Goal: Navigation & Orientation: Understand site structure

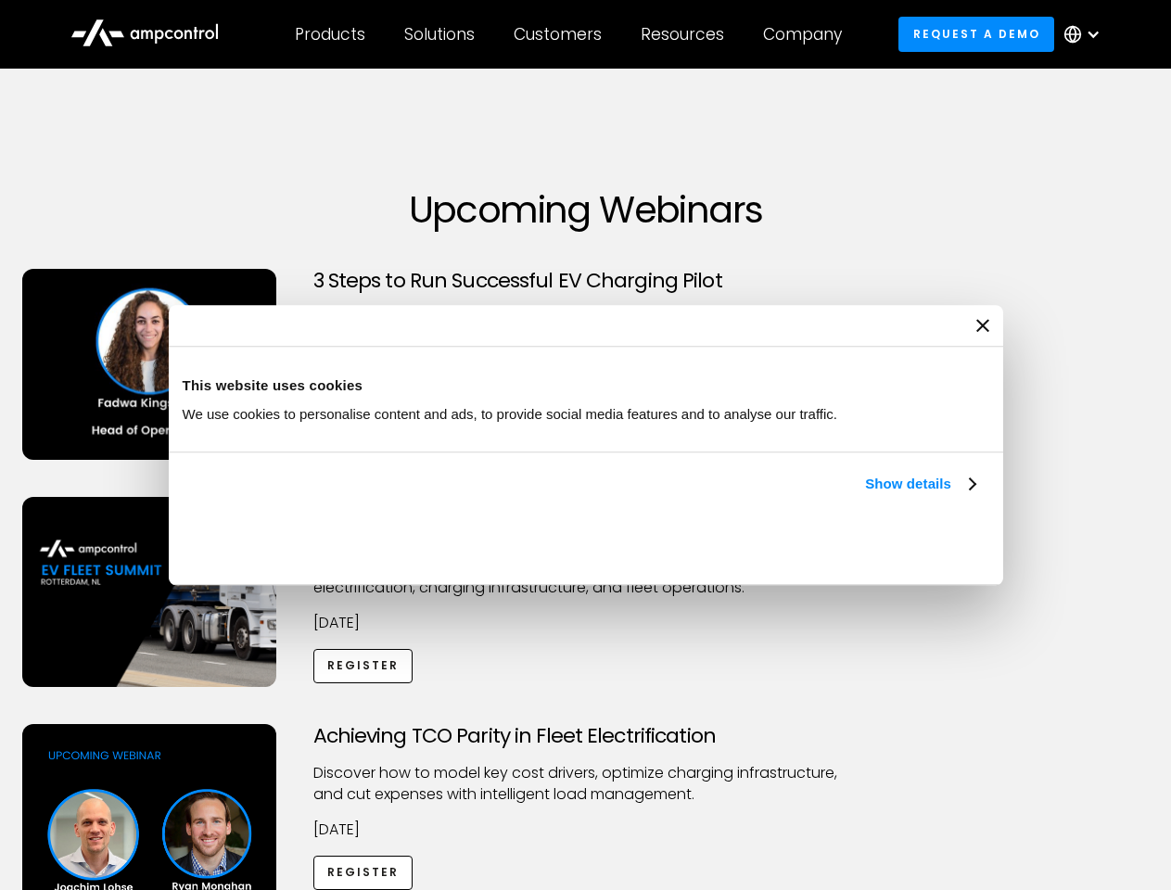
click at [865, 495] on link "Show details" at bounding box center [919, 484] width 109 height 22
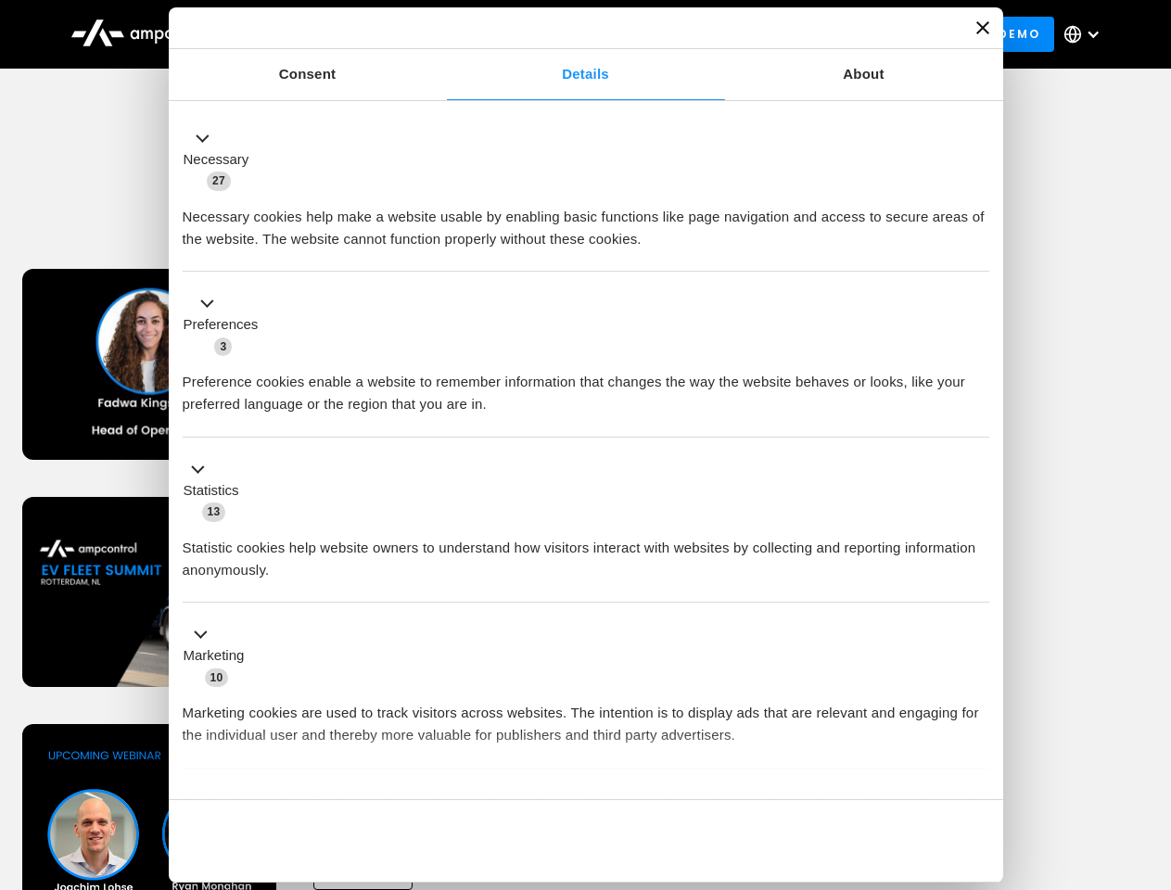
click at [977, 250] on div "Necessary cookies help make a website usable by enabling basic functions like p…" at bounding box center [586, 221] width 807 height 58
click at [1151, 747] on div "Achieving TCO Parity in Fleet Electrification Discover how to model key cost dr…" at bounding box center [586, 869] width 1165 height 291
click at [570, 34] on div "Customers" at bounding box center [558, 34] width 88 height 20
click at [329, 34] on div "Products" at bounding box center [330, 34] width 70 height 20
click at [440, 34] on div "Solutions" at bounding box center [439, 34] width 70 height 20
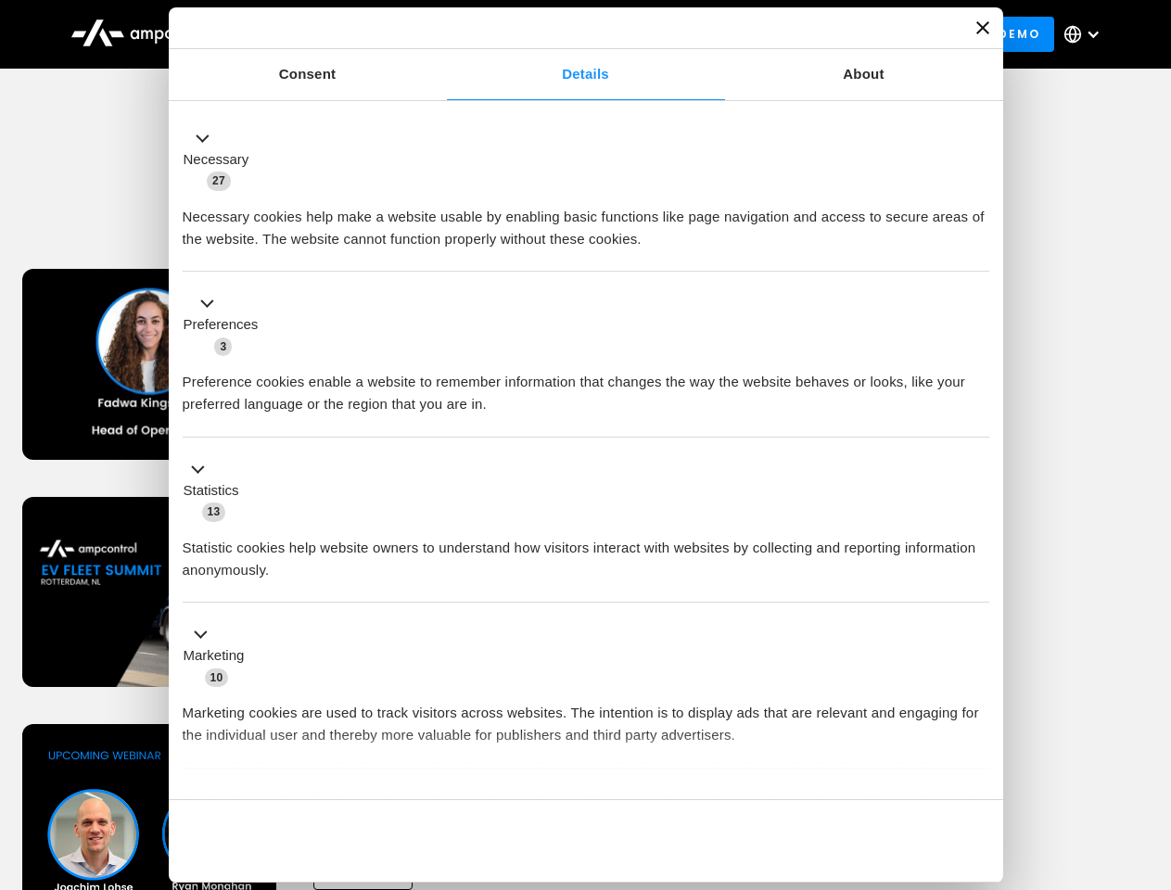
click at [561, 34] on div "Customers" at bounding box center [558, 34] width 88 height 20
click at [686, 34] on div "Resources" at bounding box center [682, 34] width 83 height 20
click at [809, 34] on div "Company" at bounding box center [802, 34] width 79 height 20
click at [1087, 34] on div at bounding box center [1093, 34] width 15 height 15
